Goal: Communication & Community: Answer question/provide support

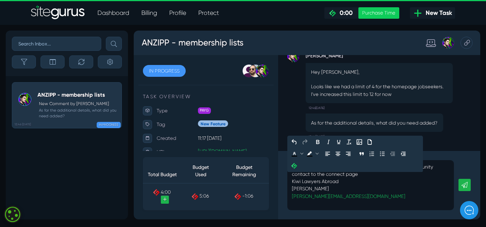
click at [382, 227] on p "[PERSON_NAME]" at bounding box center [429, 228] width 197 height 9
click at [380, 227] on p "[PERSON_NAME]" at bounding box center [429, 228] width 197 height 9
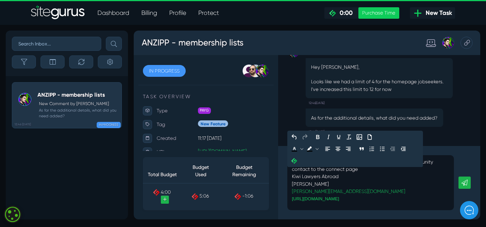
click at [384, 200] on p "Thanks re [PERSON_NAME]. I wanted to add a new community contact to the connect…" at bounding box center [429, 199] width 197 height 18
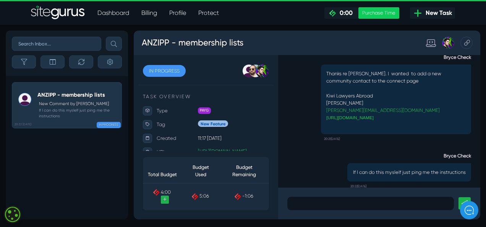
scroll to position [-101, 0]
